Goal: Transaction & Acquisition: Purchase product/service

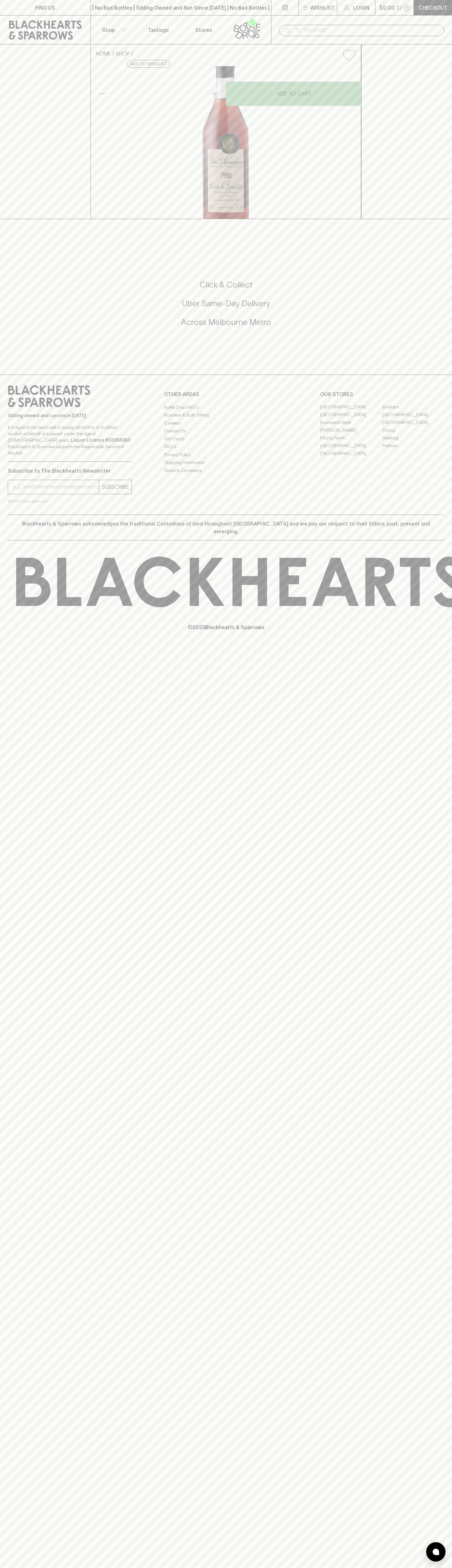
click at [138, 0] on div "| No Bad Bottles | Sibling Owned and Run Since [DATE] | No Bad Bottles | Siblin…" at bounding box center [180, 7] width 181 height 15
click at [444, 1023] on div "FIND US | No Bad Bottles | Sibling Owned and Run Since [DATE] | No Bad Bottles …" at bounding box center [226, 784] width 452 height 1568
click at [197, 1567] on html "FIND US | No Bad Bottles | Sibling Owned and Run Since [DATE] | No Bad Bottles …" at bounding box center [226, 784] width 452 height 1568
click at [18, 219] on div "HOME SHOP Comte de Lamaëstre Bas-Armagnac 1990 $156.00 Add to wishlist No Furth…" at bounding box center [226, 131] width 452 height 175
